Goal: Information Seeking & Learning: Check status

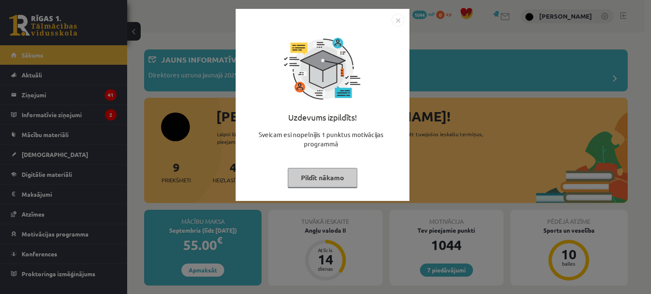
click at [311, 176] on button "Pildīt nākamo" at bounding box center [322, 177] width 69 height 19
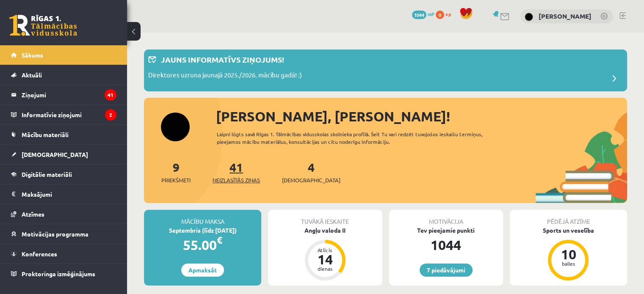
click at [242, 164] on link "41 Neizlasītās ziņas" at bounding box center [236, 172] width 47 height 25
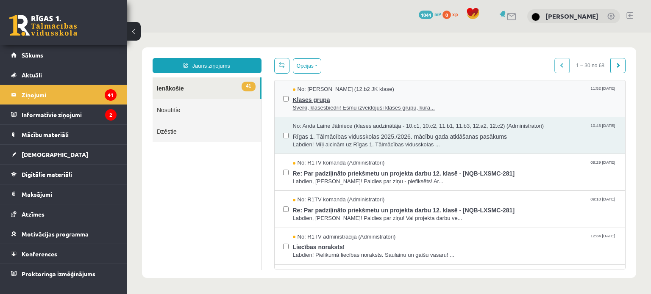
click at [383, 104] on span "Sveiki, klasesbiedri! Esmu izveidojusi klases grupu, kurā..." at bounding box center [455, 108] width 324 height 8
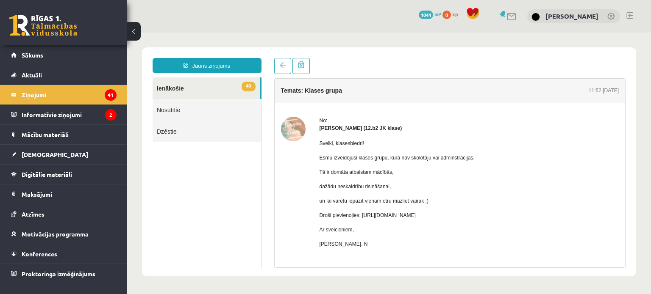
drag, startPoint x: 359, startPoint y: 214, endPoint x: 526, endPoint y: 212, distance: 166.9
click at [475, 212] on p "Droši pievienojies: https://chat.whatsapp.com/HkebWIL1WZ7H6GQitIshfE?mode=ems_c…" at bounding box center [396, 216] width 155 height 8
click at [359, 216] on p "Droši pievienojies: https://chat.whatsapp.com/HkebWIL1WZ7H6GQitIshfE?mode=ems_c…" at bounding box center [396, 216] width 155 height 8
click at [363, 216] on p "Droši pievienojies: https://chat.whatsapp.com/HkebWIL1WZ7H6GQitIshfE?mode=ems_c…" at bounding box center [396, 216] width 155 height 8
drag, startPoint x: 361, startPoint y: 215, endPoint x: 528, endPoint y: 218, distance: 167.4
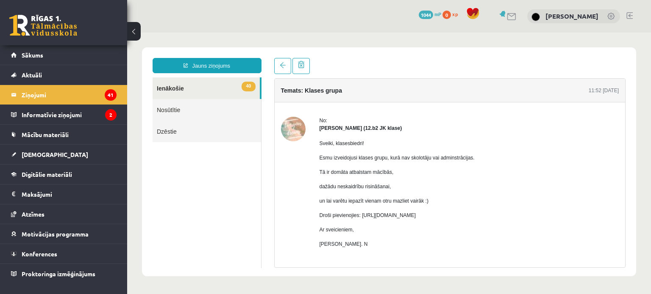
click at [475, 218] on p "Droši pievienojies: https://chat.whatsapp.com/HkebWIL1WZ7H6GQitIshfE?mode=ems_c…" at bounding box center [396, 216] width 155 height 8
copy p "https://chat.whatsapp.com/HkebWIL1WZ7H6GQitIshfE?mode=ems_copy_c"
click at [184, 95] on link "40 Ienākošie" at bounding box center [206, 89] width 107 height 22
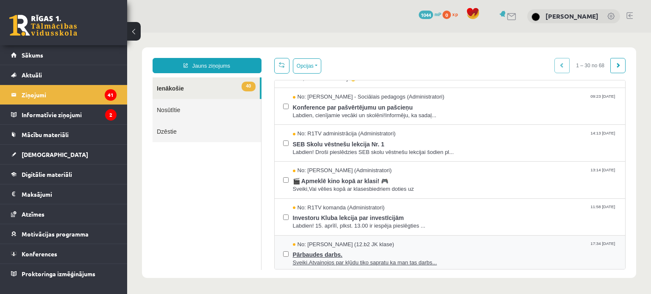
click at [420, 253] on span "Pārbaudes darbs." at bounding box center [455, 254] width 324 height 11
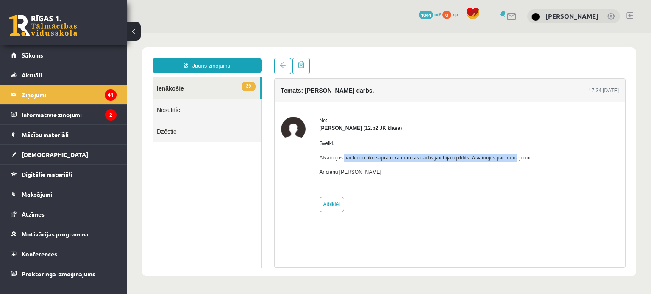
drag, startPoint x: 344, startPoint y: 160, endPoint x: 511, endPoint y: 158, distance: 166.9
click at [516, 157] on p "Atvainojos par kļūdu tiko sapratu ka man tas darbs jau bija izpildīts. Atvainoj…" at bounding box center [425, 158] width 213 height 8
click at [434, 120] on div "No:" at bounding box center [425, 121] width 213 height 8
click at [203, 89] on link "39 Ienākošie" at bounding box center [206, 89] width 107 height 22
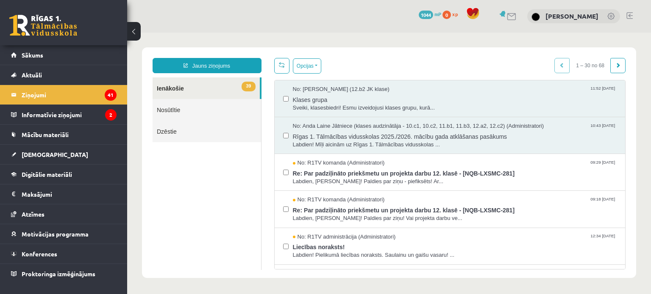
click at [170, 90] on link "39 Ienākošie" at bounding box center [206, 89] width 107 height 22
click at [56, 19] on link at bounding box center [43, 25] width 68 height 21
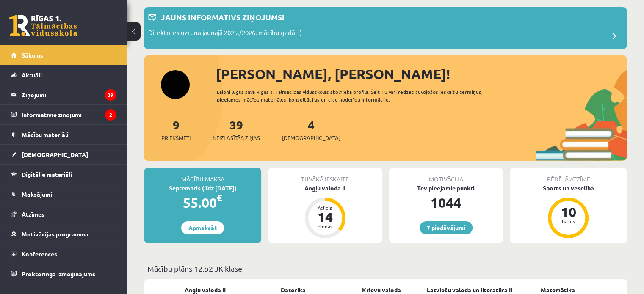
scroll to position [85, 0]
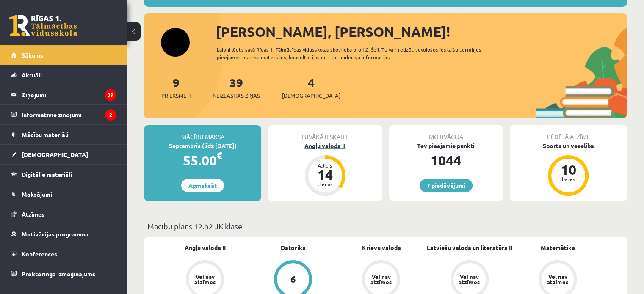
click at [339, 144] on div "Angļu valoda II" at bounding box center [325, 146] width 114 height 9
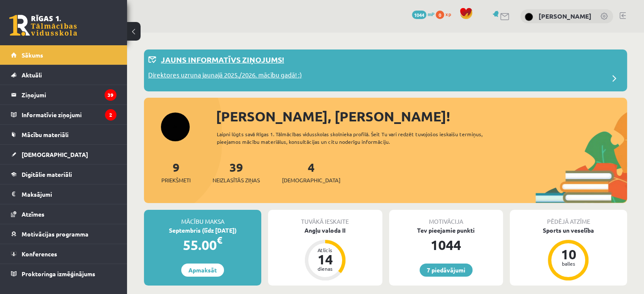
click at [179, 58] on p "Jauns informatīvs ziņojums!" at bounding box center [222, 59] width 123 height 11
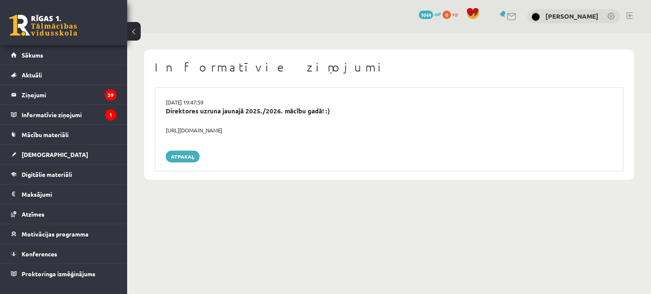
drag, startPoint x: 164, startPoint y: 129, endPoint x: 274, endPoint y: 131, distance: 110.2
click at [274, 131] on div "https://youtube.com/shorts/lM8RsWyzCn4" at bounding box center [388, 130] width 459 height 8
copy div "https://youtube.com/shorts/lM8RsWyzCn4"
click at [61, 57] on link "Sākums" at bounding box center [63, 54] width 105 height 19
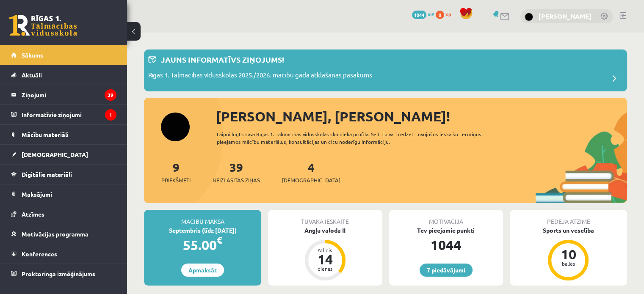
click at [561, 17] on link "[PERSON_NAME]" at bounding box center [565, 16] width 53 height 8
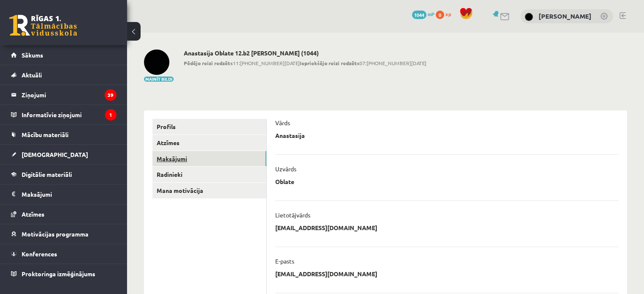
click at [184, 152] on link "Maksājumi" at bounding box center [210, 159] width 114 height 16
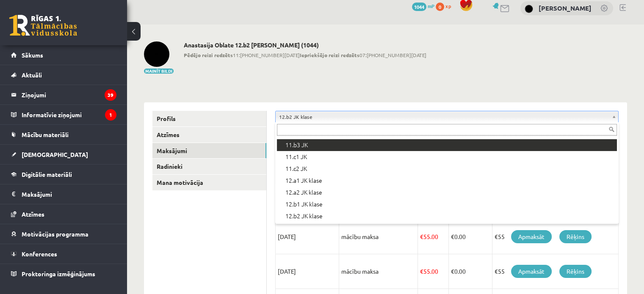
scroll to position [237, 0]
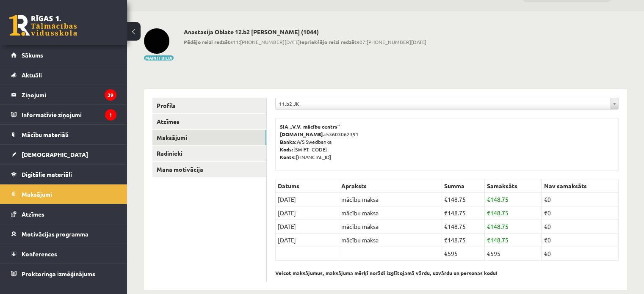
scroll to position [33, 0]
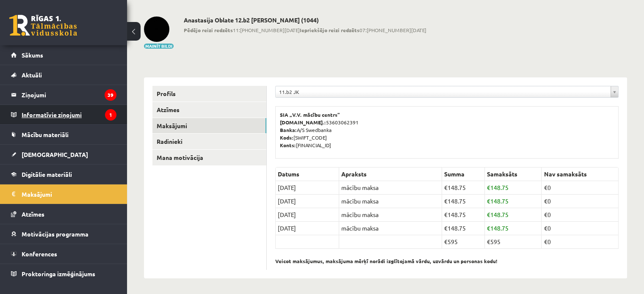
click at [49, 111] on legend "Informatīvie ziņojumi 1" at bounding box center [69, 114] width 95 height 19
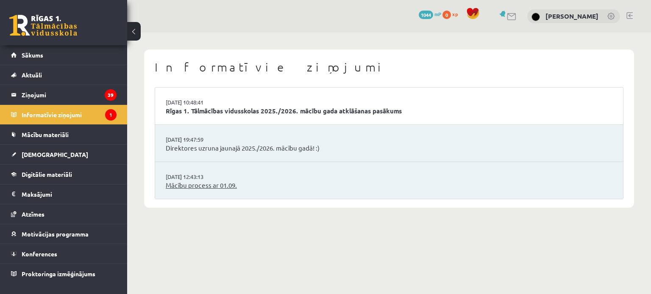
click at [190, 188] on link "Mācību process ar 01.09." at bounding box center [389, 186] width 447 height 10
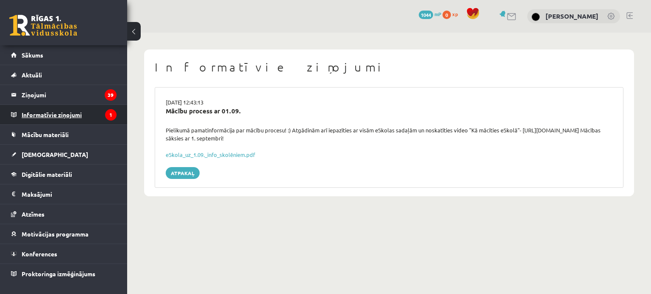
click at [90, 116] on legend "Informatīvie ziņojumi 1" at bounding box center [69, 114] width 95 height 19
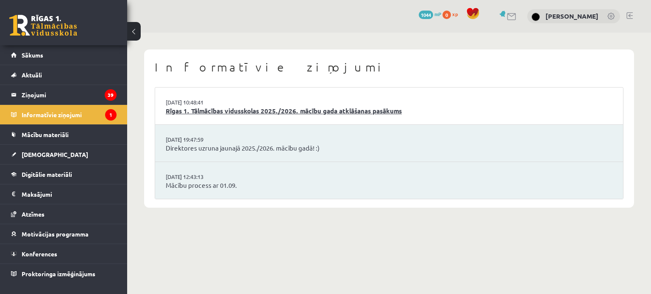
click at [273, 112] on link "Rīgas 1. Tālmācības vidusskolas 2025./2026. mācību gada atklāšanas pasākums" at bounding box center [389, 111] width 447 height 10
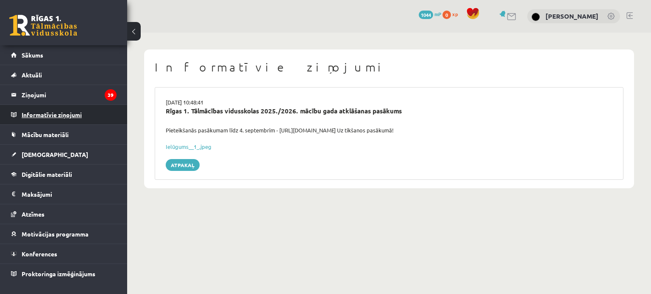
click at [70, 118] on legend "Informatīvie ziņojumi 0" at bounding box center [69, 114] width 95 height 19
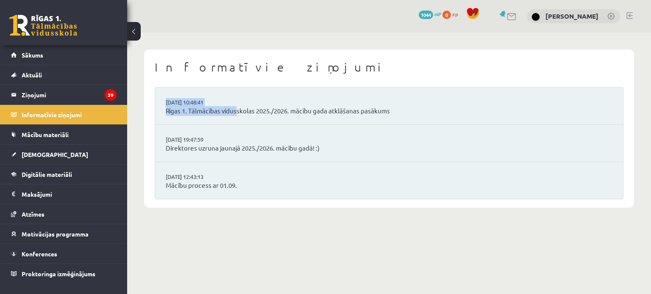
drag, startPoint x: 236, startPoint y: 101, endPoint x: 160, endPoint y: 105, distance: 75.9
click at [160, 105] on li "02.09.2025 10:48:41 Rīgas 1. Tālmācības vidusskolas 2025./2026. mācību gada atk…" at bounding box center [389, 106] width 468 height 37
click at [434, 125] on li "29.08.2025 19:47:59 Direktores uzruna jaunajā 2025./2026. mācību gadā! :)" at bounding box center [389, 143] width 468 height 37
click at [430, 13] on span "1044" at bounding box center [426, 15] width 14 height 8
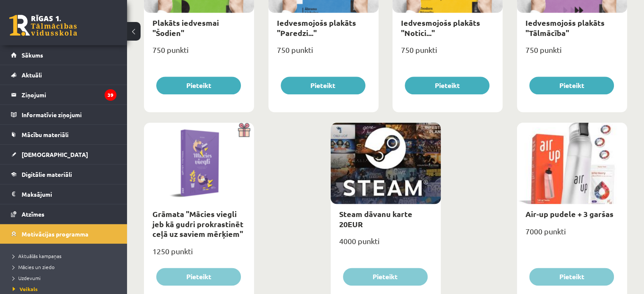
scroll to position [1007, 0]
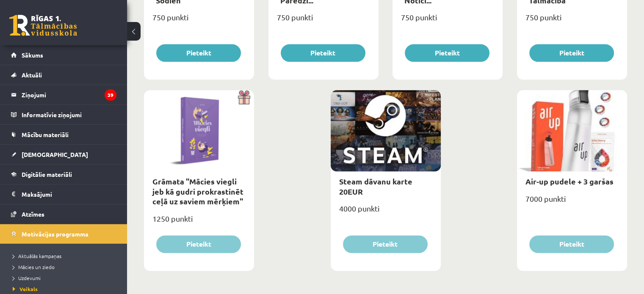
click at [578, 142] on div at bounding box center [572, 130] width 110 height 81
click at [556, 183] on link "Air-up pudele + 3 garšas" at bounding box center [570, 182] width 88 height 10
type input "*"
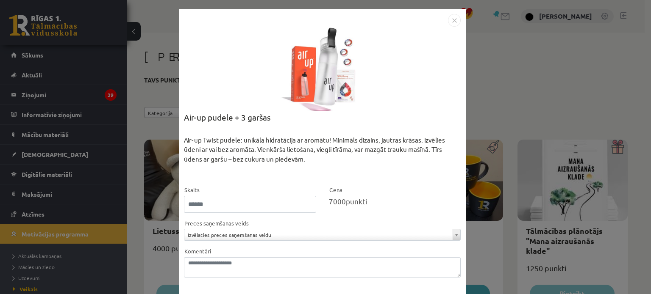
click at [449, 22] on img "Close" at bounding box center [454, 20] width 13 height 13
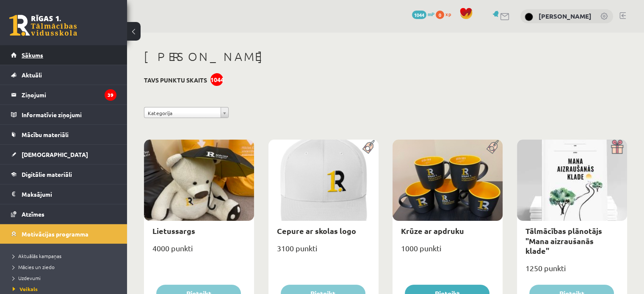
click at [30, 47] on link "Sākums" at bounding box center [63, 54] width 105 height 19
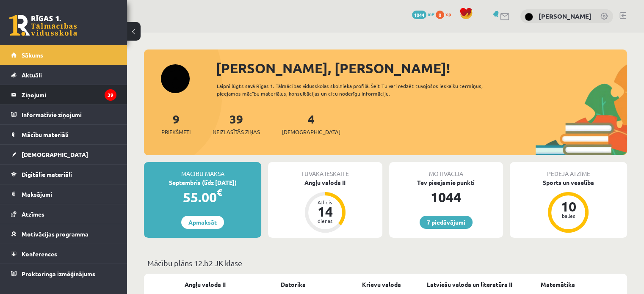
click at [79, 94] on legend "Ziņojumi 39" at bounding box center [69, 94] width 95 height 19
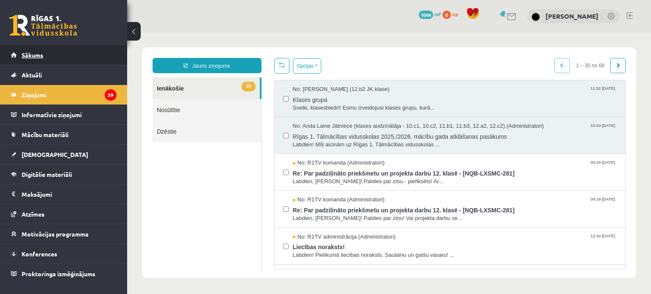
click at [53, 57] on link "Sākums" at bounding box center [63, 54] width 105 height 19
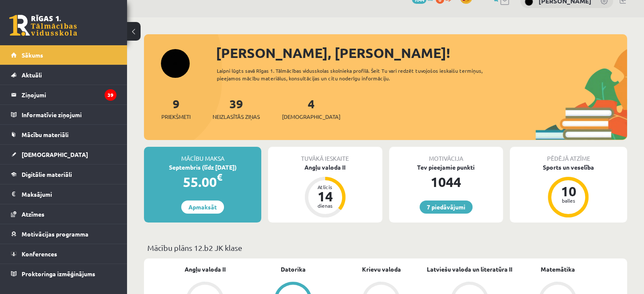
scroll to position [42, 0]
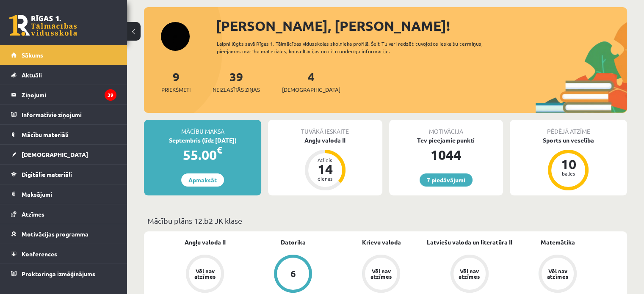
drag, startPoint x: 211, startPoint y: 140, endPoint x: 237, endPoint y: 139, distance: 25.5
click at [237, 139] on div "Septembris (līdz 15.09.25)" at bounding box center [202, 140] width 117 height 9
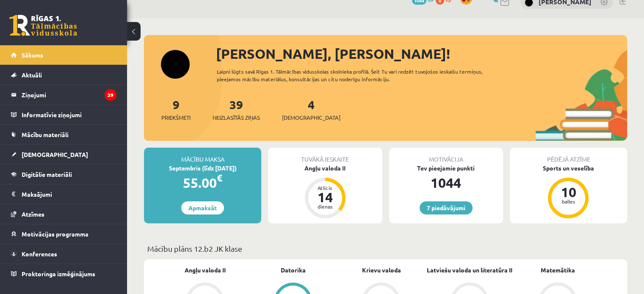
scroll to position [0, 0]
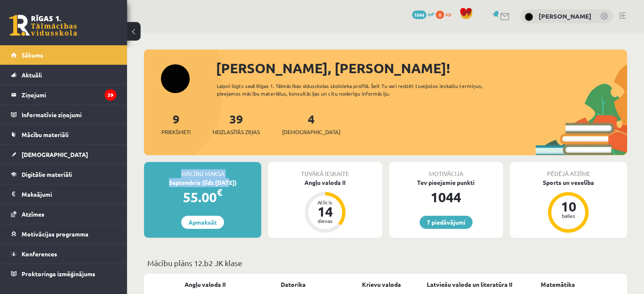
drag, startPoint x: 183, startPoint y: 177, endPoint x: 221, endPoint y: 178, distance: 38.6
click at [221, 178] on div "Mācību maksa Septembris (līdz 15.09.25) 55.00 € Apmaksāt" at bounding box center [202, 200] width 117 height 76
click at [205, 180] on div "Septembris (līdz 15.09.25)" at bounding box center [202, 182] width 117 height 9
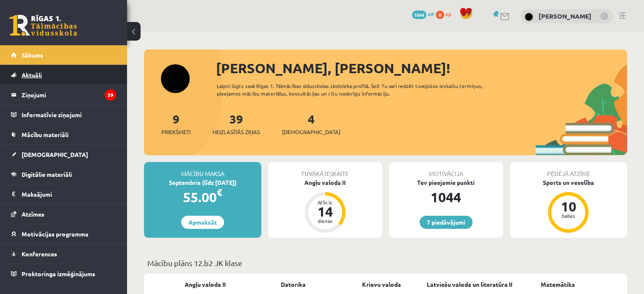
click at [48, 79] on link "Aktuāli" at bounding box center [63, 74] width 105 height 19
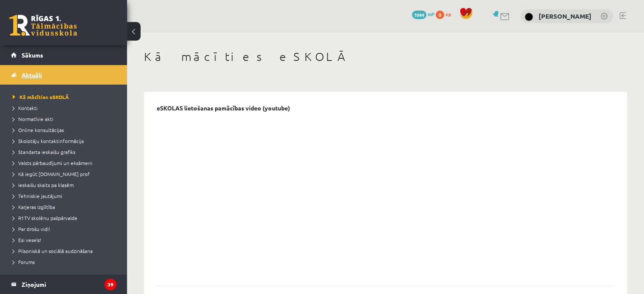
click at [34, 71] on link "Aktuāli" at bounding box center [63, 74] width 105 height 19
click at [53, 55] on link "Sākums" at bounding box center [63, 54] width 105 height 19
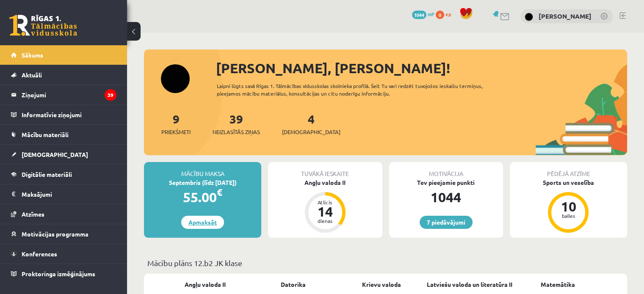
click at [193, 218] on link "Apmaksāt" at bounding box center [202, 222] width 43 height 13
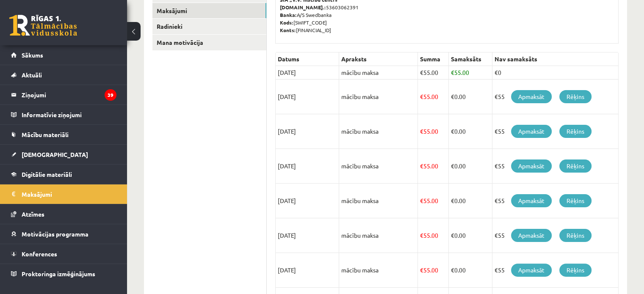
scroll to position [93, 0]
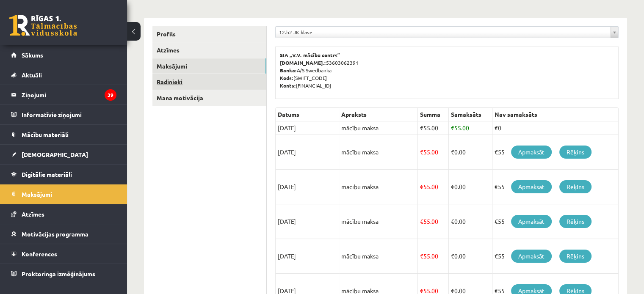
click at [178, 79] on link "Radinieki" at bounding box center [210, 82] width 114 height 16
